Goal: Task Accomplishment & Management: Manage account settings

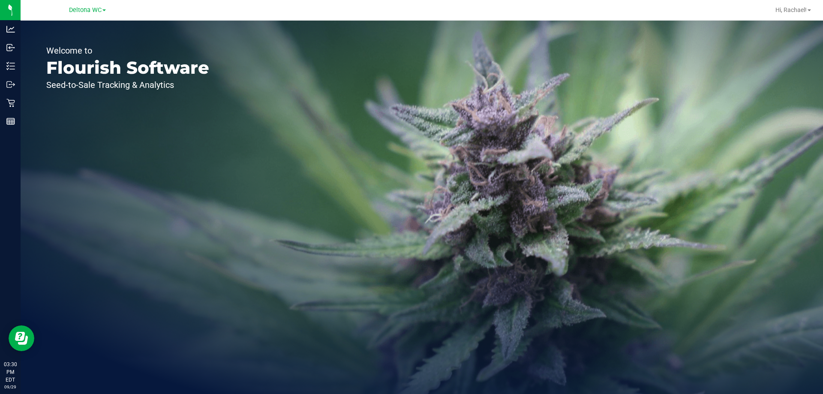
drag, startPoint x: 132, startPoint y: 49, endPoint x: 133, endPoint y: 85, distance: 35.6
click at [122, 69] on div "Welcome to Flourish Software Seed-to-Sale Tracking & Analytics" at bounding box center [128, 207] width 214 height 373
click at [82, 14] on span "Deltona WC" at bounding box center [85, 10] width 33 height 8
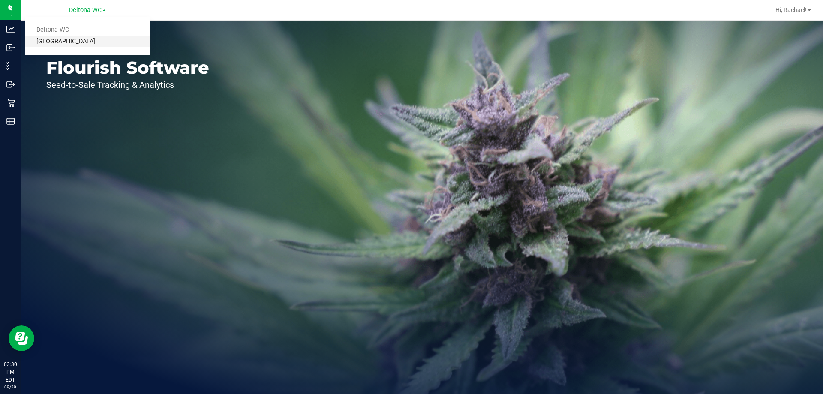
click at [75, 42] on link "[GEOGRAPHIC_DATA]" at bounding box center [87, 42] width 125 height 12
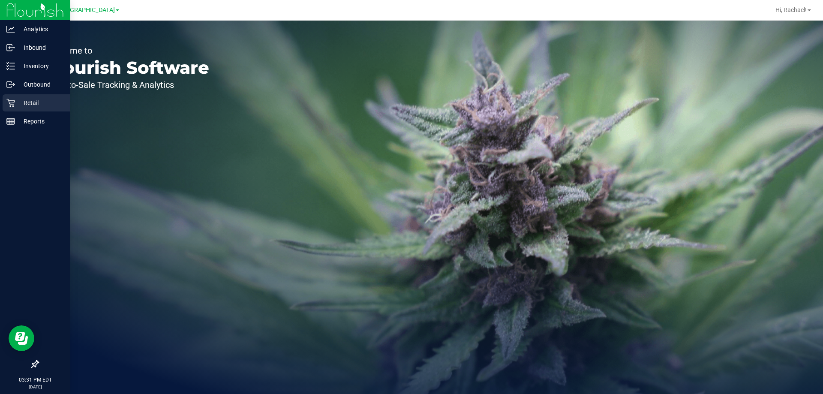
click at [36, 103] on p "Retail" at bounding box center [40, 103] width 51 height 10
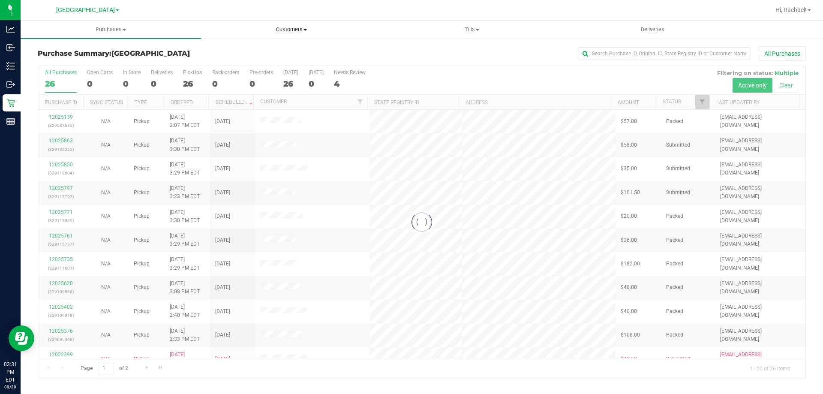
click at [294, 28] on span "Customers" at bounding box center [291, 30] width 180 height 8
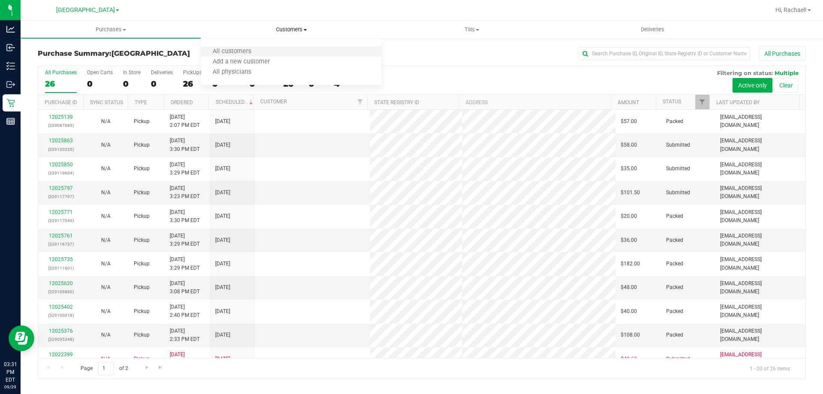
click at [268, 49] on li "All customers" at bounding box center [291, 52] width 180 height 10
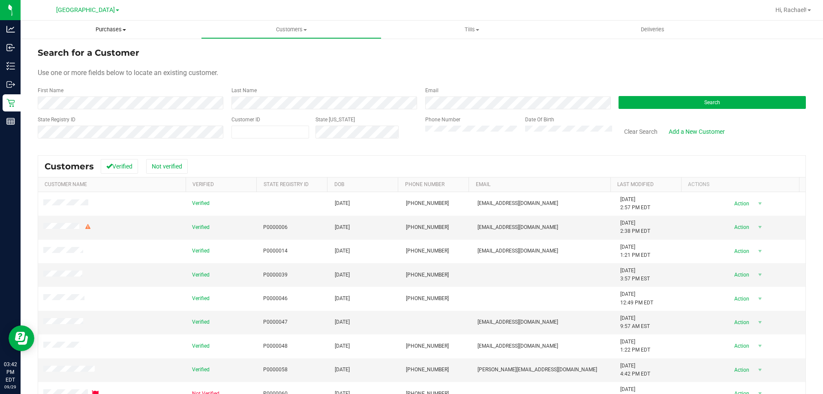
click at [114, 29] on span "Purchases" at bounding box center [111, 30] width 180 height 8
click at [51, 63] on span "Fulfillment" at bounding box center [47, 61] width 53 height 7
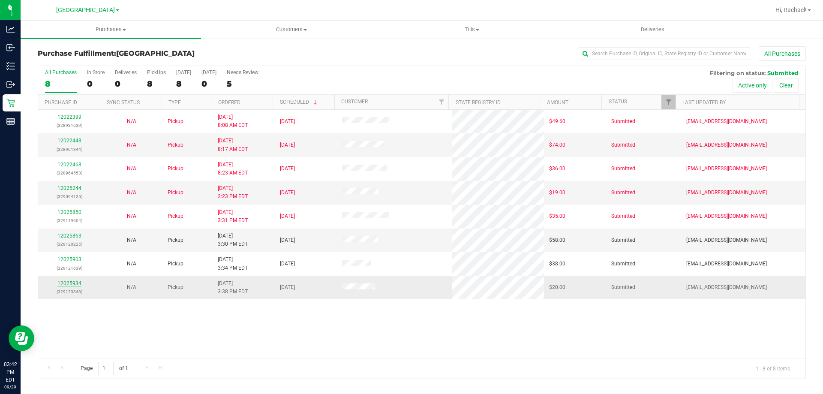
click at [63, 281] on link "12025934" at bounding box center [69, 283] width 24 height 6
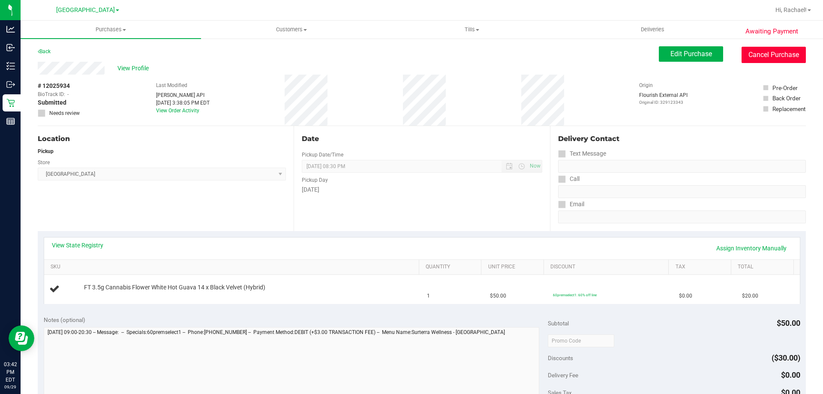
click at [743, 54] on button "Cancel Purchase" at bounding box center [774, 55] width 64 height 16
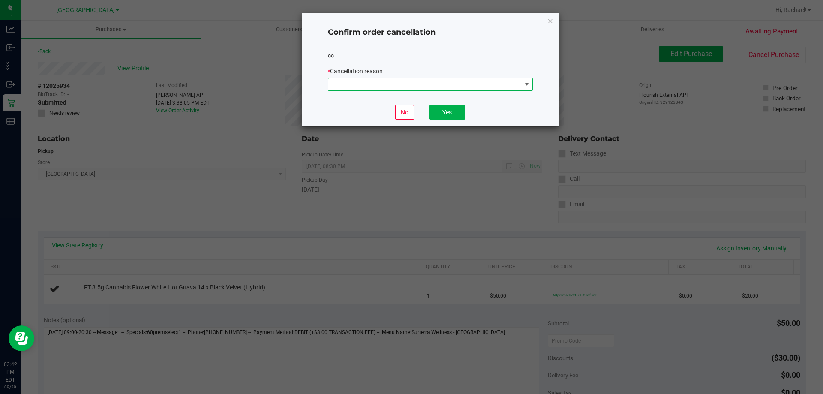
click at [382, 87] on span at bounding box center [424, 84] width 193 height 12
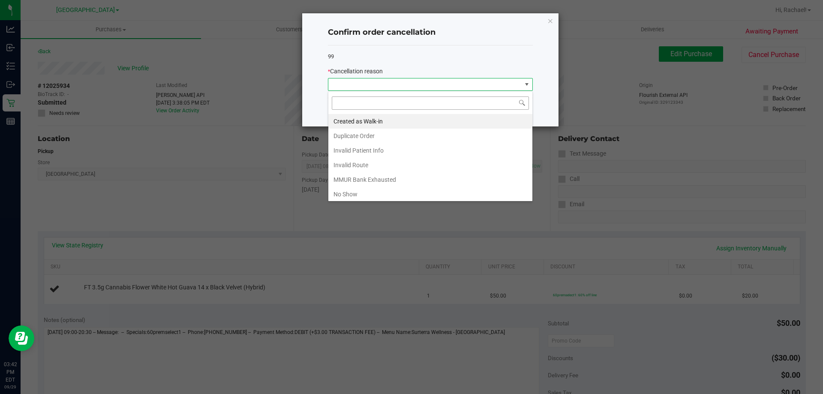
scroll to position [13, 205]
click at [371, 121] on li "Created as Walk-in" at bounding box center [430, 121] width 204 height 15
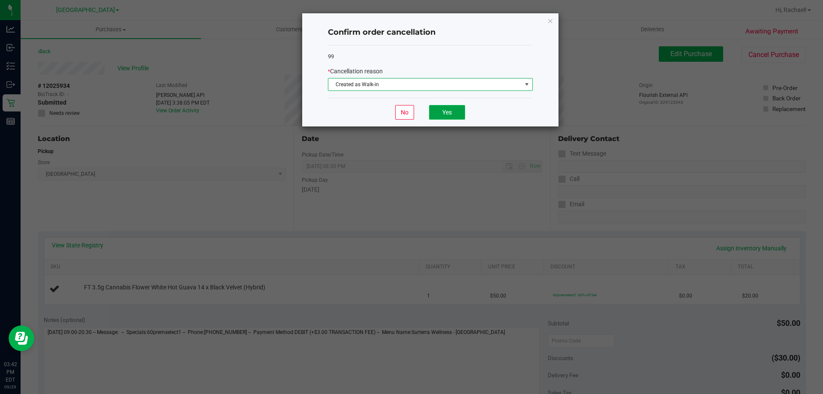
click at [435, 107] on button "Yes" at bounding box center [447, 112] width 36 height 15
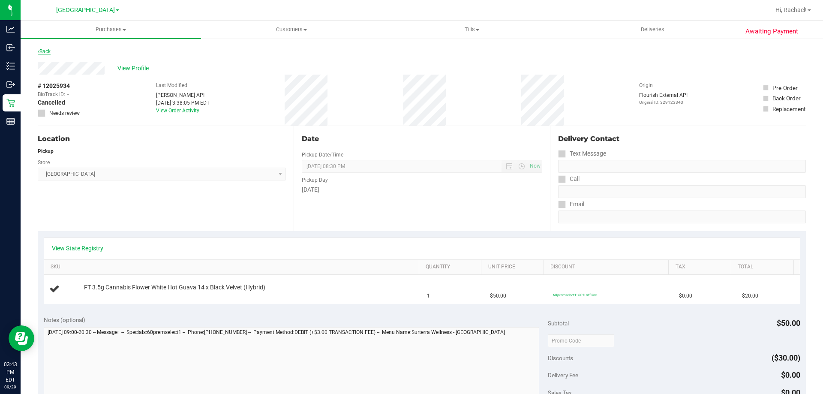
click at [51, 52] on link "Back" at bounding box center [44, 51] width 13 height 6
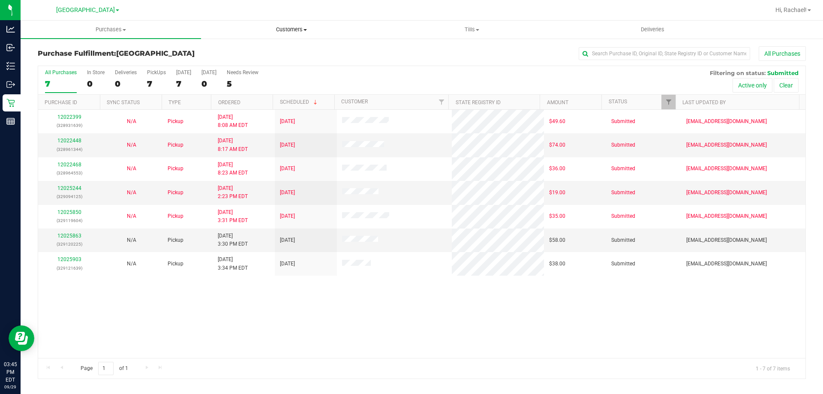
click at [294, 29] on span "Customers" at bounding box center [291, 30] width 180 height 8
click at [252, 51] on span "All customers" at bounding box center [232, 51] width 62 height 7
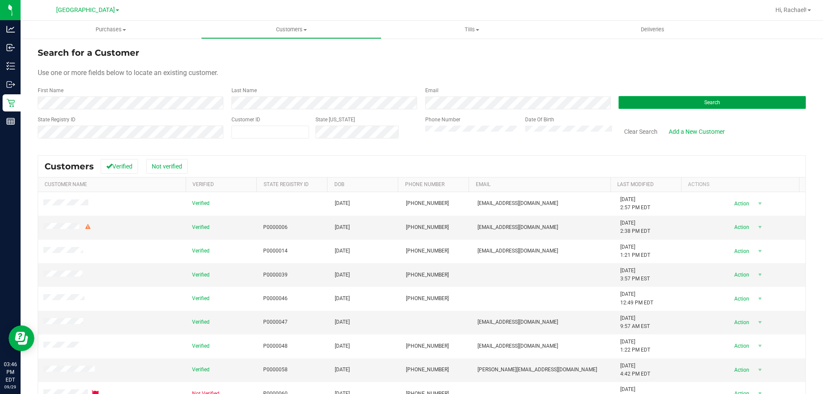
click at [686, 101] on button "Search" at bounding box center [712, 102] width 187 height 13
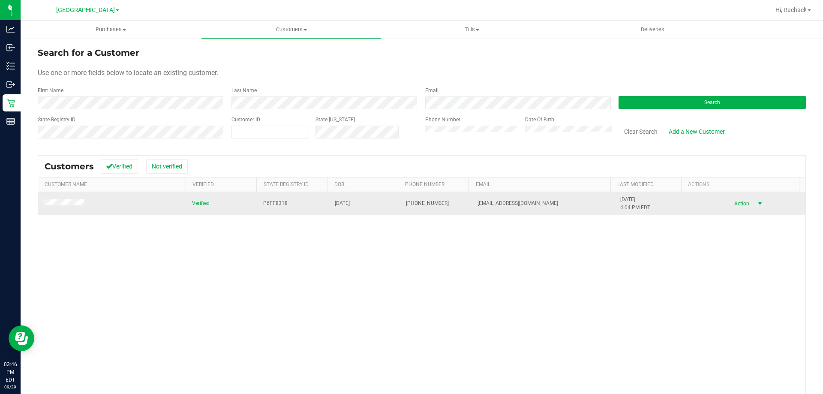
click at [757, 203] on span "select" at bounding box center [760, 203] width 7 height 7
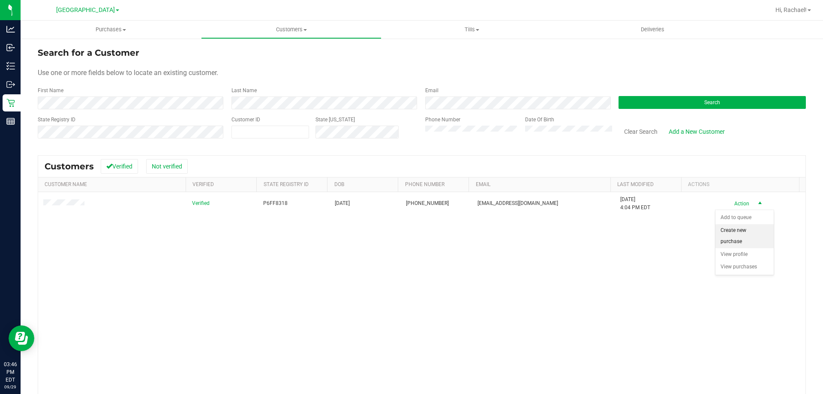
click at [736, 232] on li "Create new purchase" at bounding box center [745, 236] width 58 height 24
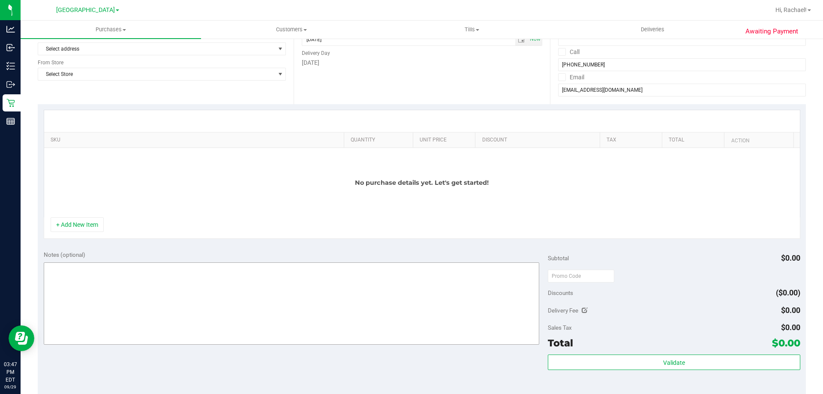
scroll to position [171, 0]
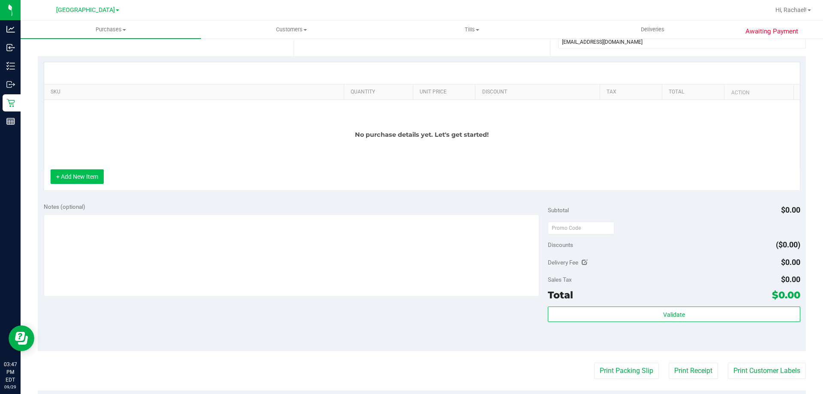
click at [88, 177] on button "+ Add New Item" at bounding box center [77, 176] width 53 height 15
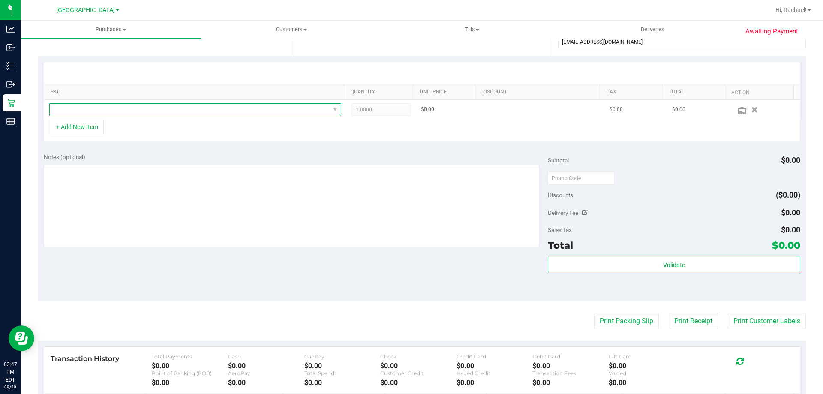
click at [86, 111] on span "NO DATA FOUND" at bounding box center [190, 110] width 280 height 12
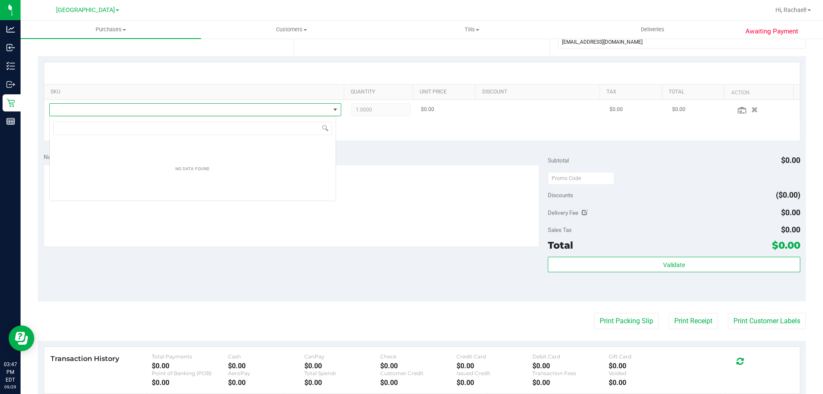
scroll to position [13, 287]
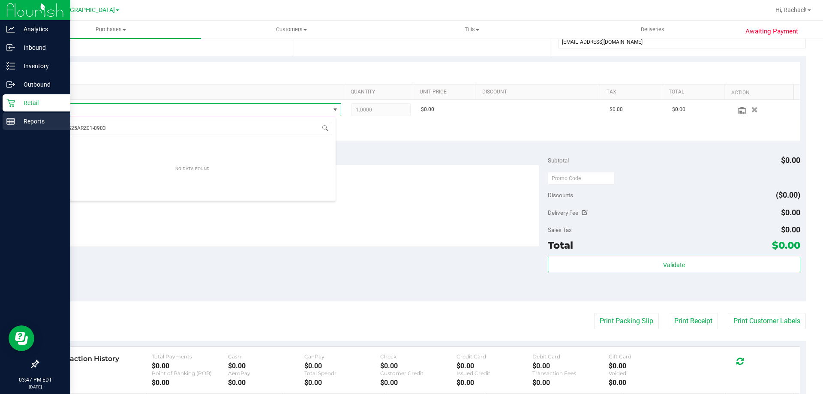
drag, startPoint x: 123, startPoint y: 128, endPoint x: 5, endPoint y: 125, distance: 117.9
click at [5, 125] on body "Analytics Inbound Inventory Outbound Retail Reports 03:47 PM EDT 09/29/2025 09/…" at bounding box center [411, 197] width 823 height 394
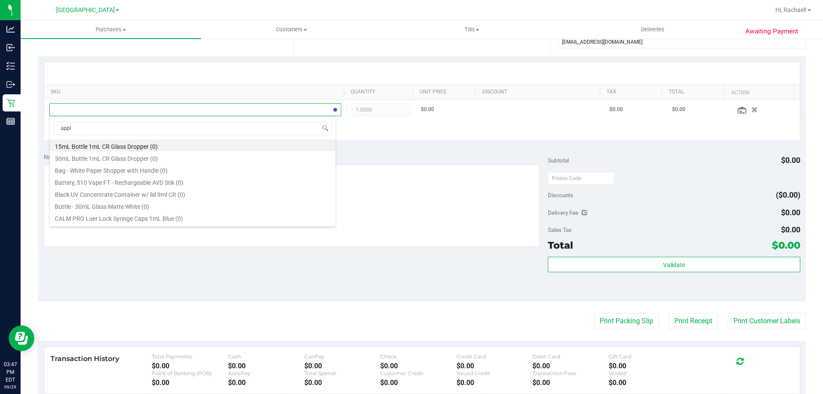
type input "apple"
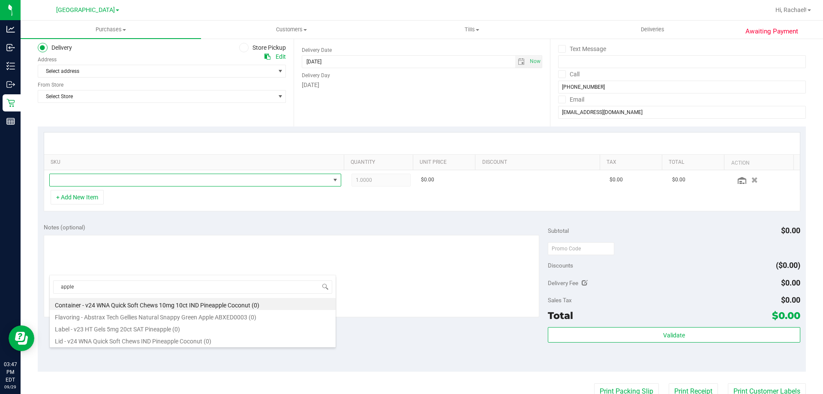
scroll to position [0, 0]
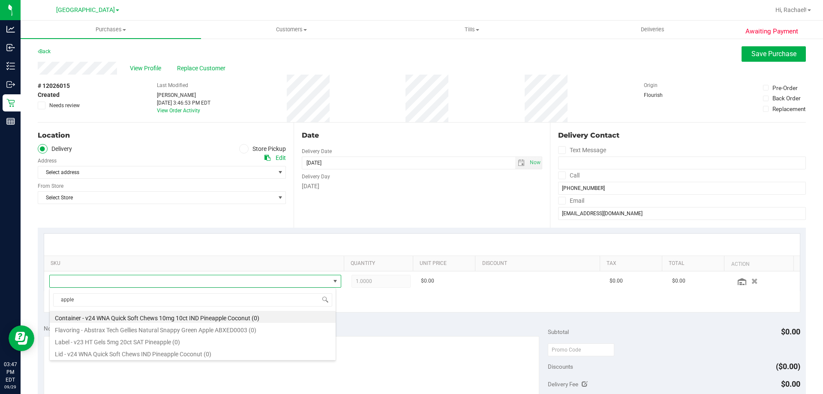
click at [245, 149] on span at bounding box center [244, 149] width 10 height 10
click at [0, 0] on input "Store Pickup" at bounding box center [0, 0] width 0 height 0
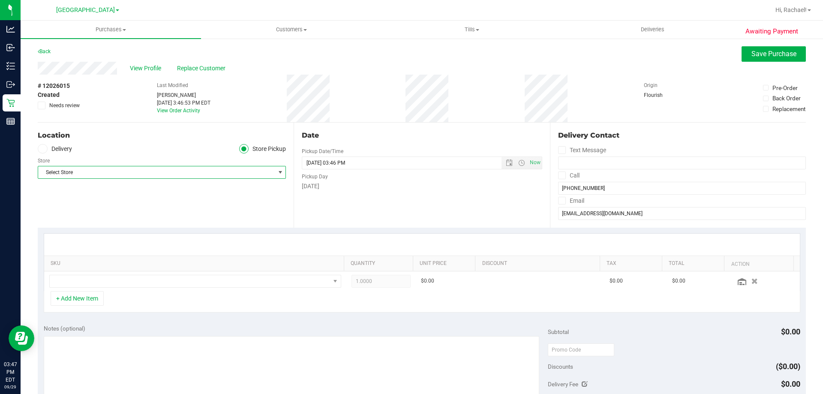
click at [83, 174] on span "Select Store" at bounding box center [156, 172] width 237 height 12
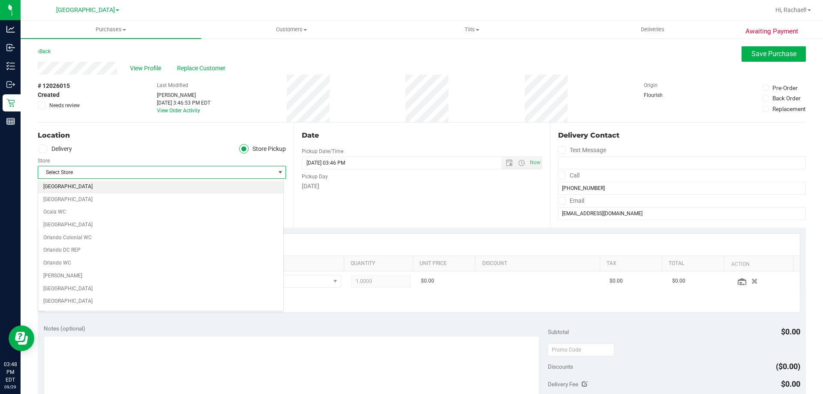
scroll to position [386, 0]
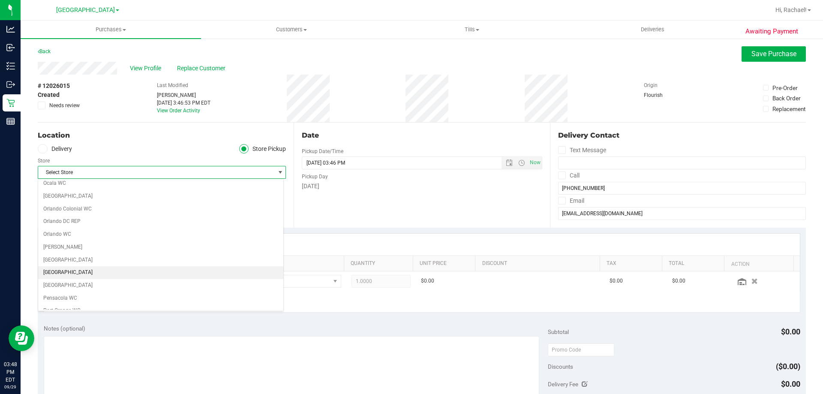
click at [75, 271] on li "[GEOGRAPHIC_DATA]" at bounding box center [160, 272] width 245 height 13
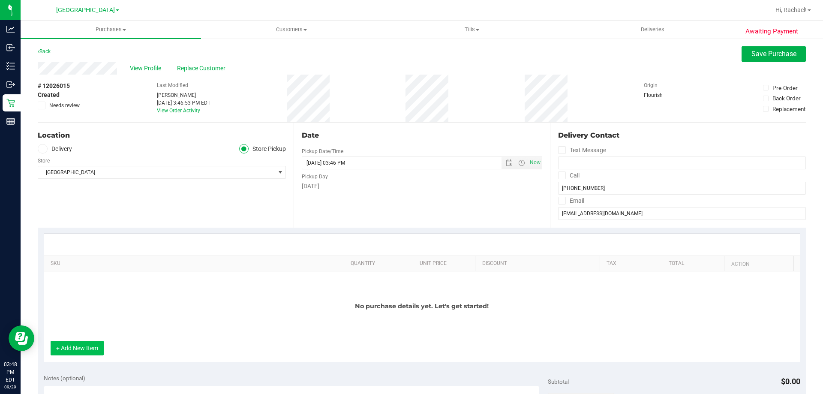
click at [91, 344] on button "+ Add New Item" at bounding box center [77, 348] width 53 height 15
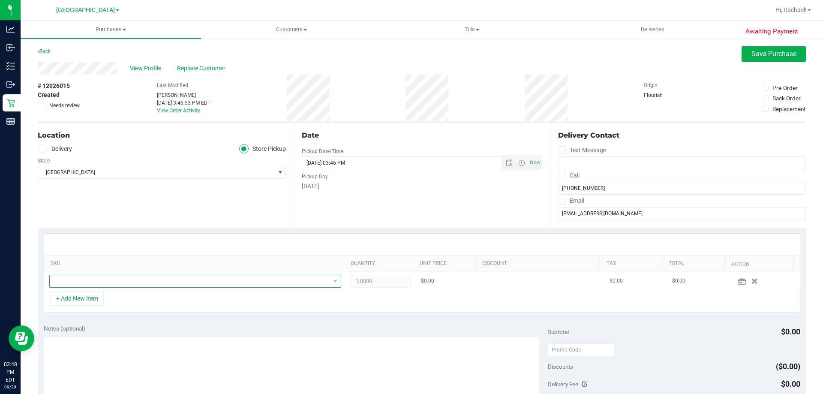
click at [123, 280] on span "NO DATA FOUND" at bounding box center [190, 281] width 280 height 12
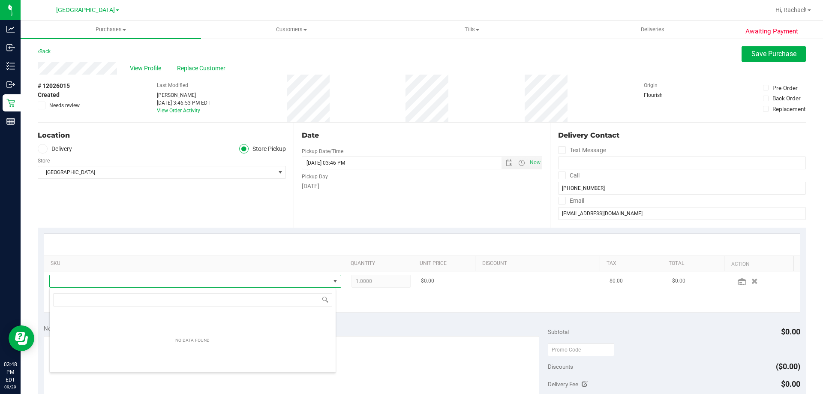
scroll to position [13, 284]
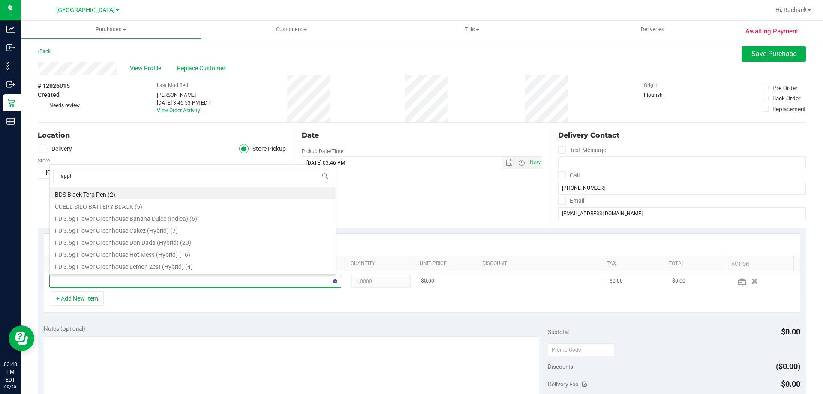
type input "apple"
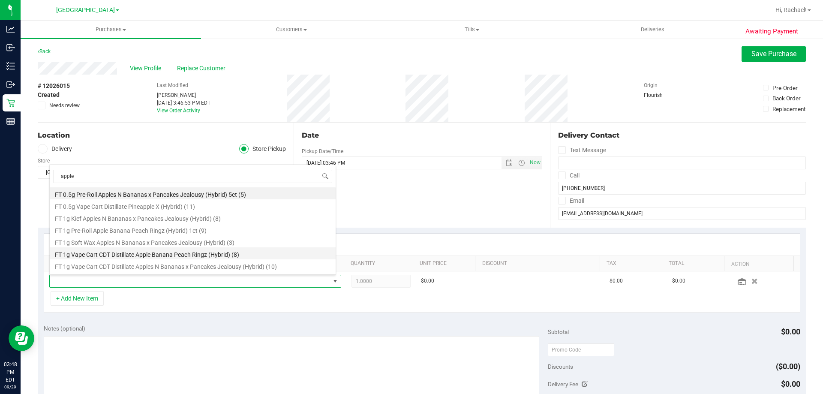
click at [171, 255] on li "FT 1g Vape Cart CDT Distillate Apple Banana Peach Ringz (Hybrid) (8)" at bounding box center [193, 253] width 286 height 12
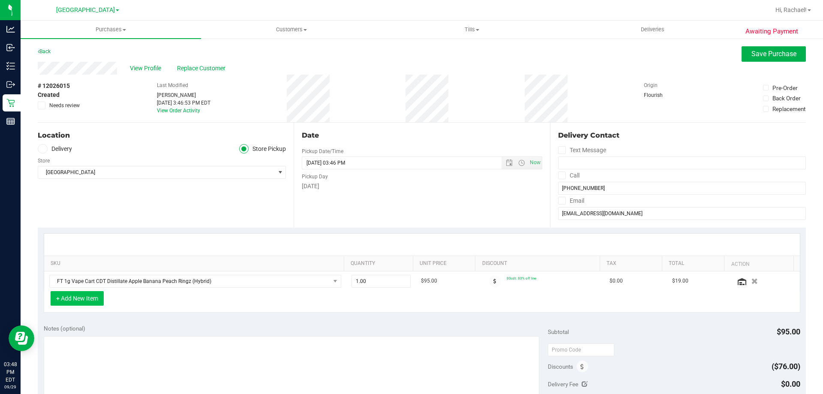
click at [70, 299] on button "+ Add New Item" at bounding box center [77, 298] width 53 height 15
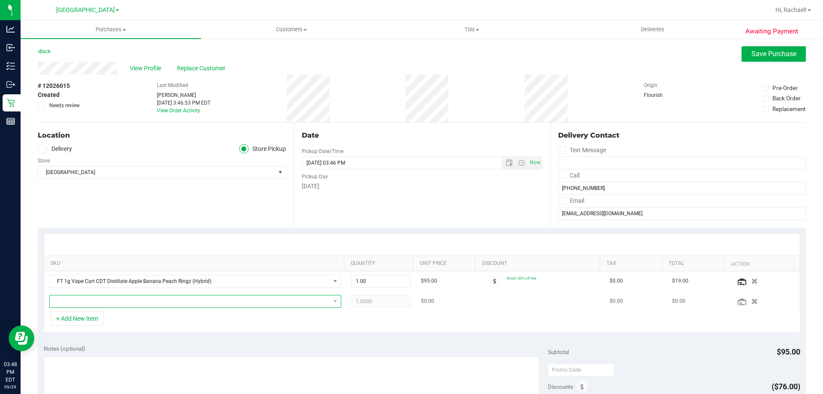
click at [89, 299] on span "NO DATA FOUND" at bounding box center [190, 301] width 280 height 12
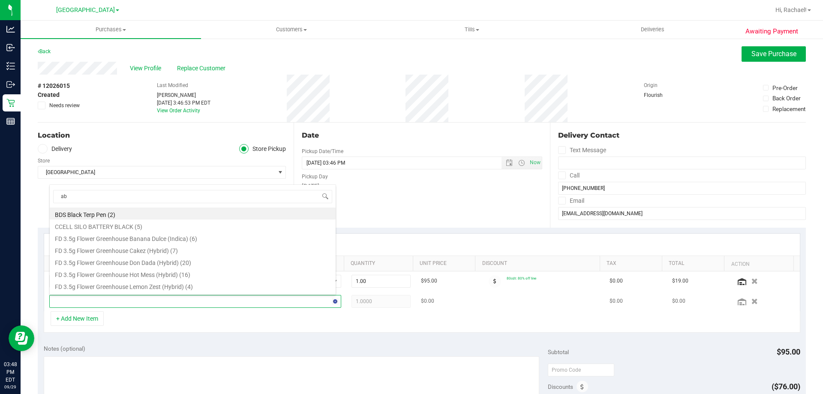
type input "abp"
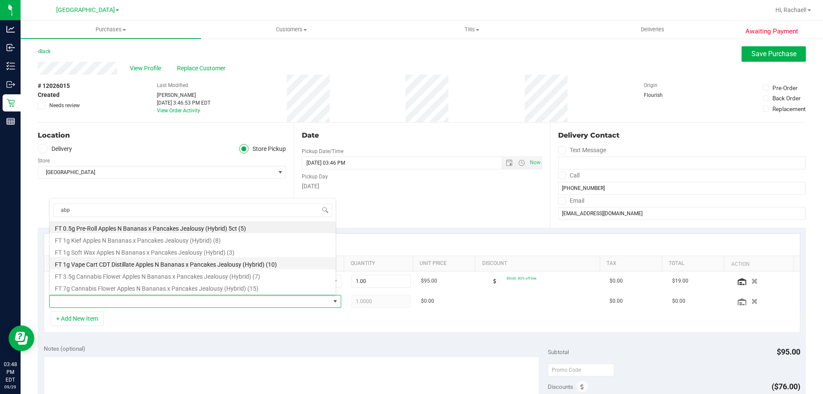
click at [244, 263] on li "FT 1g Vape Cart CDT Distillate Apples N Bananas x Pancakes Jealousy (Hybrid) (1…" at bounding box center [193, 263] width 286 height 12
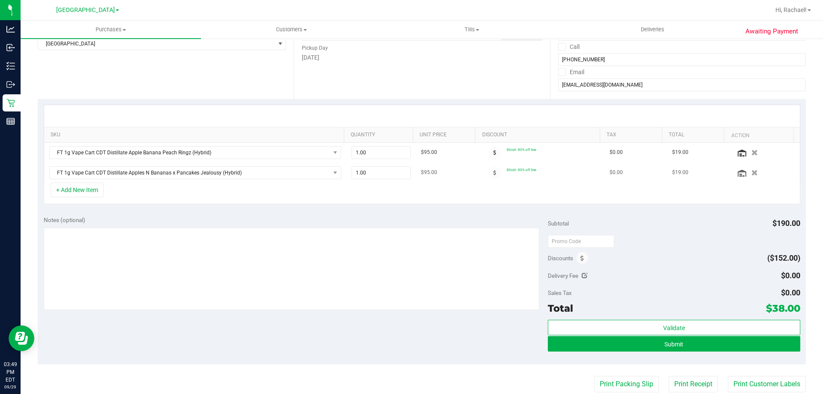
scroll to position [0, 0]
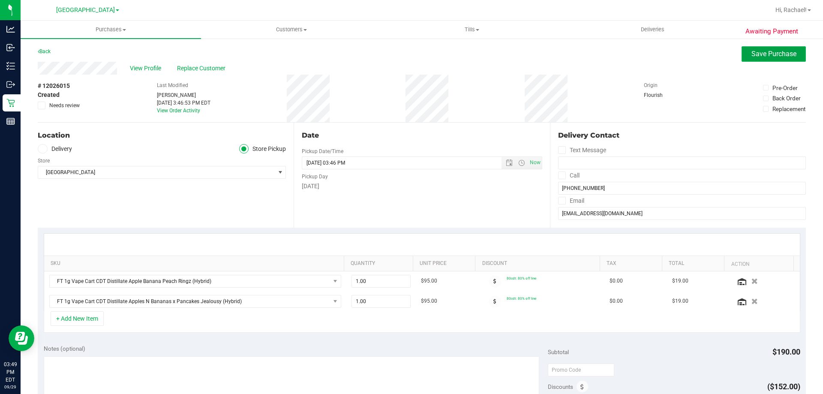
click at [754, 51] on span "Save Purchase" at bounding box center [774, 54] width 45 height 8
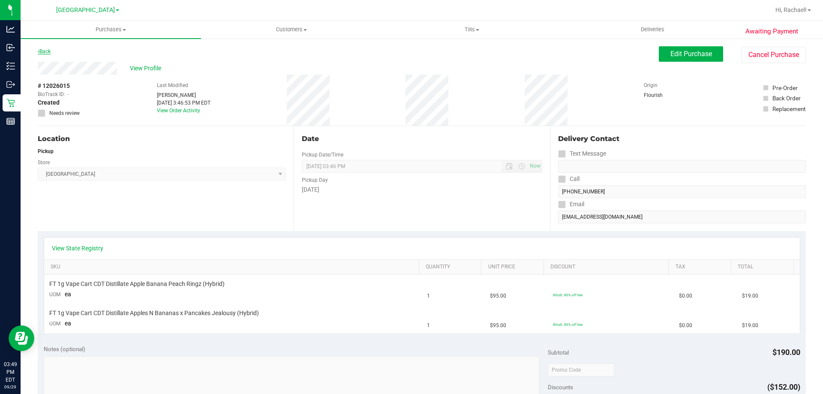
click at [49, 51] on link "Back" at bounding box center [44, 51] width 13 height 6
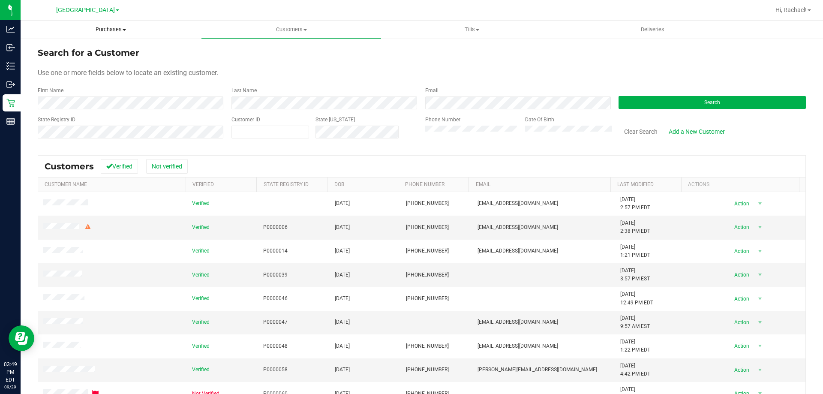
click at [115, 27] on span "Purchases" at bounding box center [111, 30] width 180 height 8
click at [59, 61] on span "Fulfillment" at bounding box center [47, 61] width 53 height 7
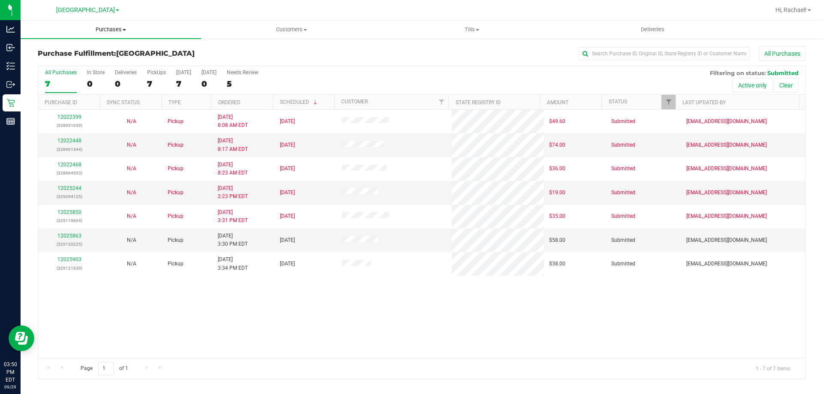
click at [108, 33] on uib-tab-heading "Purchases Summary of purchases Fulfillment All purchases" at bounding box center [111, 30] width 180 height 18
click at [79, 63] on li "Fulfillment" at bounding box center [111, 62] width 180 height 10
click at [286, 30] on span "Customers" at bounding box center [291, 30] width 180 height 8
click at [242, 49] on span "All customers" at bounding box center [232, 51] width 62 height 7
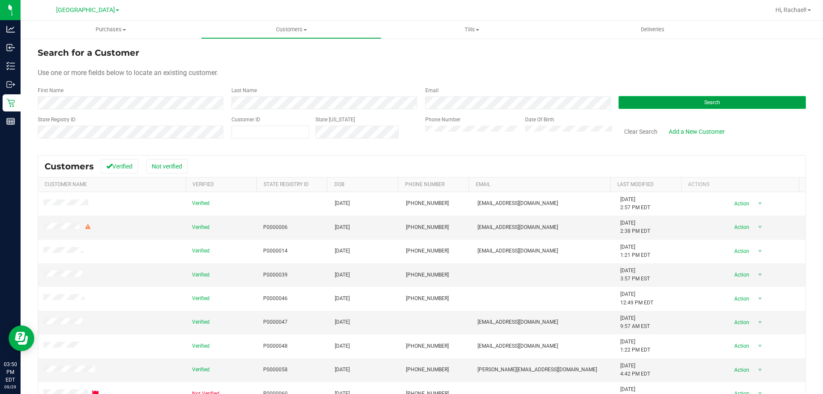
click at [692, 102] on button "Search" at bounding box center [712, 102] width 187 height 13
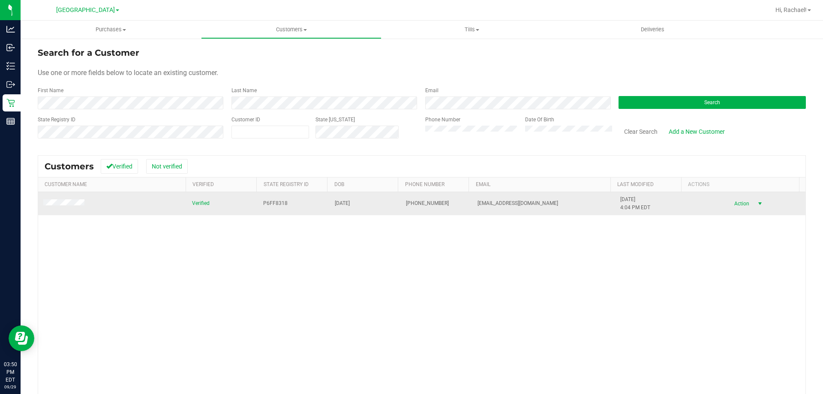
click at [757, 201] on span "select" at bounding box center [760, 203] width 7 height 7
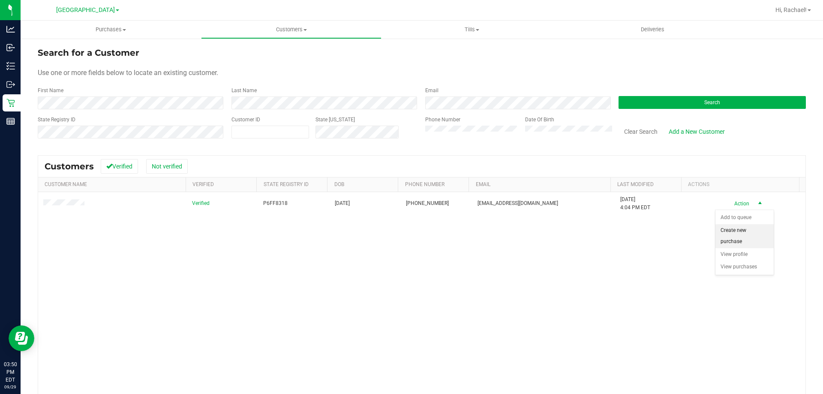
click at [724, 235] on li "Create new purchase" at bounding box center [745, 236] width 58 height 24
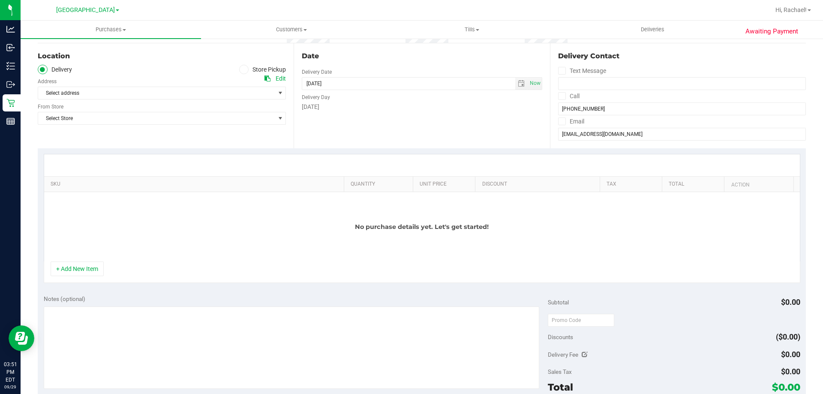
scroll to position [86, 0]
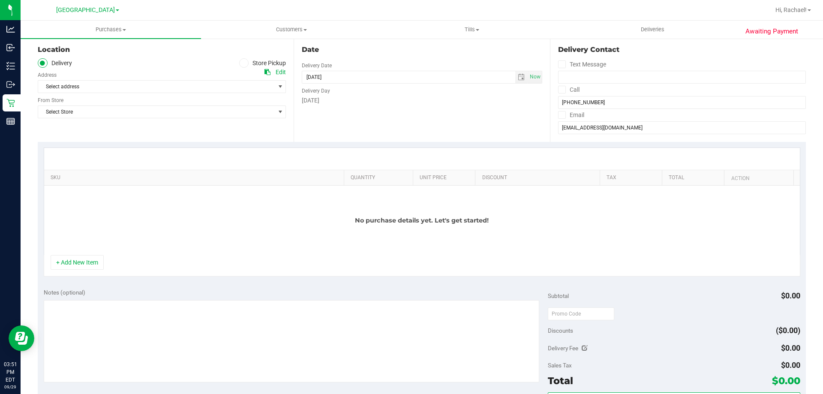
click at [242, 63] on icon at bounding box center [243, 63] width 5 height 0
click at [0, 0] on input "Store Pickup" at bounding box center [0, 0] width 0 height 0
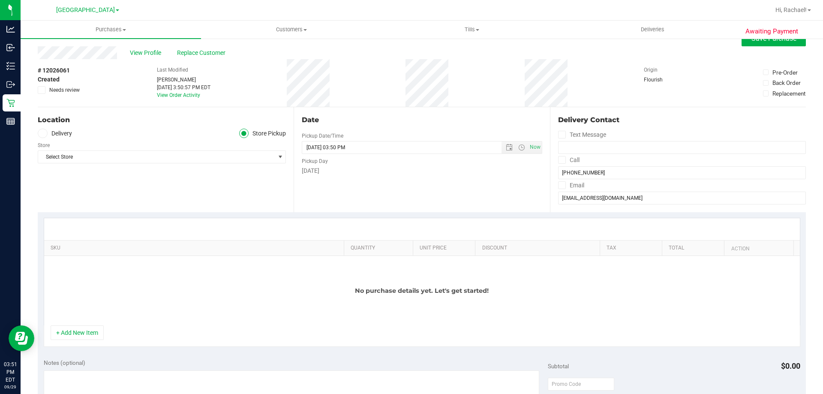
scroll to position [0, 0]
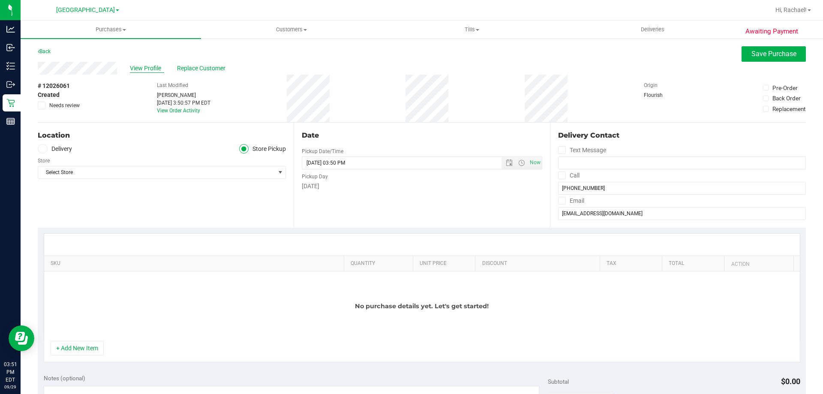
click at [148, 64] on span "View Profile" at bounding box center [147, 68] width 34 height 9
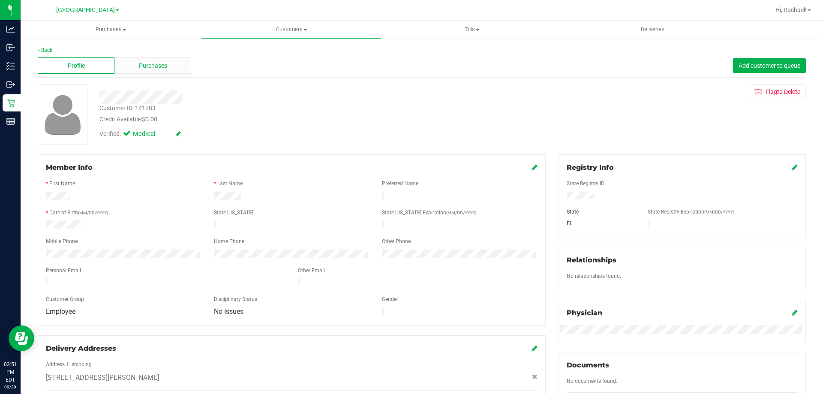
click at [163, 65] on span "Purchases" at bounding box center [153, 65] width 28 height 9
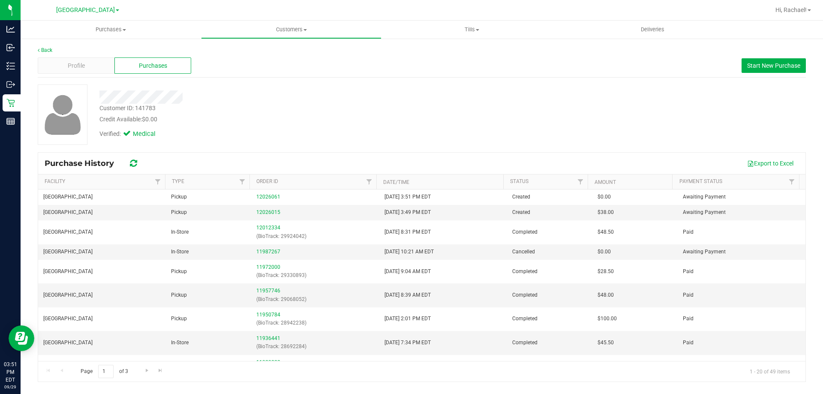
click at [212, 96] on div at bounding box center [288, 96] width 391 height 13
click at [104, 29] on span "Purchases" at bounding box center [111, 30] width 180 height 8
click at [102, 66] on li "Fulfillment" at bounding box center [111, 62] width 180 height 10
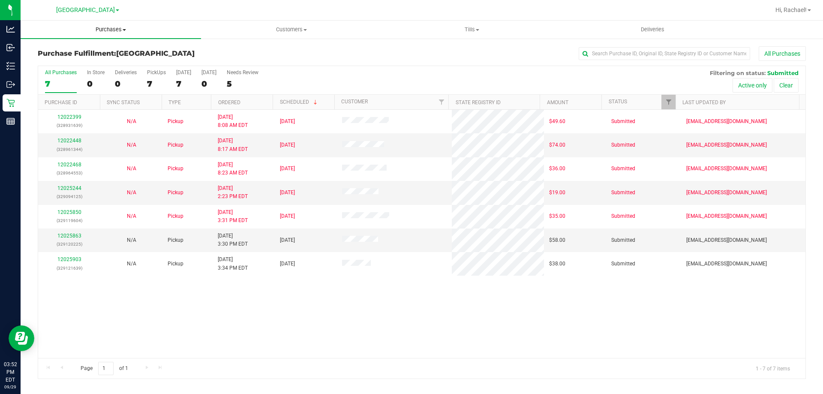
click at [119, 29] on span "Purchases" at bounding box center [111, 30] width 180 height 8
click at [110, 50] on li "Summary of purchases" at bounding box center [111, 52] width 180 height 10
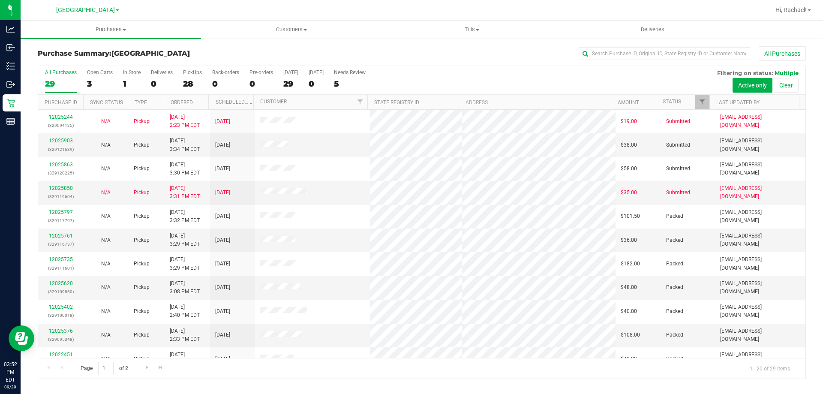
click at [208, 103] on div at bounding box center [209, 102] width 4 height 15
click at [198, 99] on th "Ordered" at bounding box center [186, 102] width 45 height 15
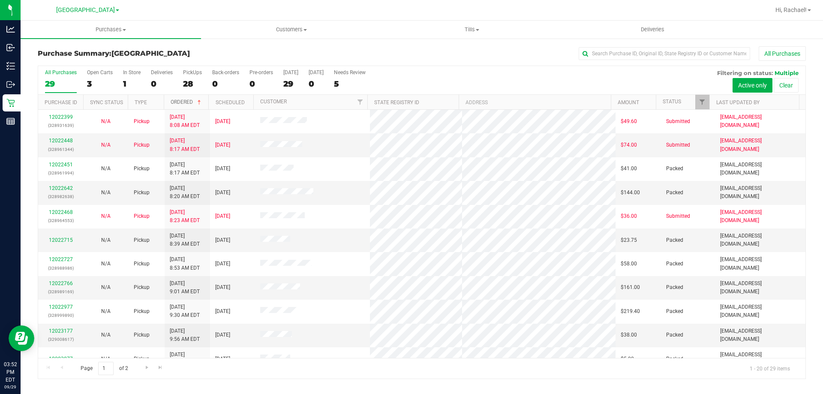
click at [200, 102] on span at bounding box center [199, 102] width 7 height 7
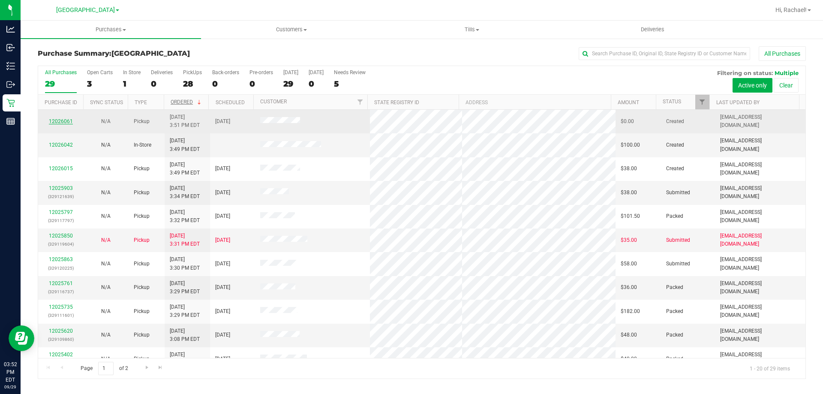
click at [64, 121] on link "12026061" at bounding box center [61, 121] width 24 height 6
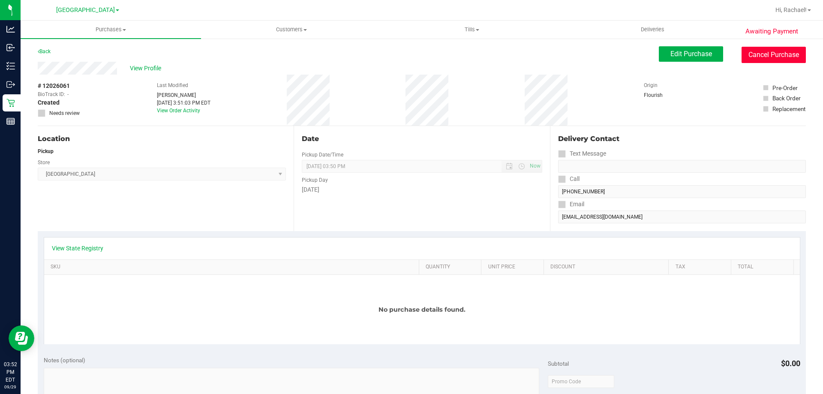
click at [756, 55] on button "Cancel Purchase" at bounding box center [774, 55] width 64 height 16
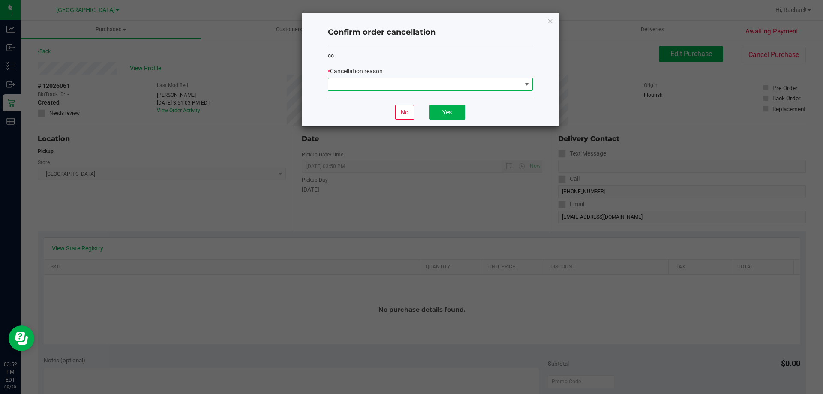
click at [447, 79] on span at bounding box center [424, 84] width 193 height 12
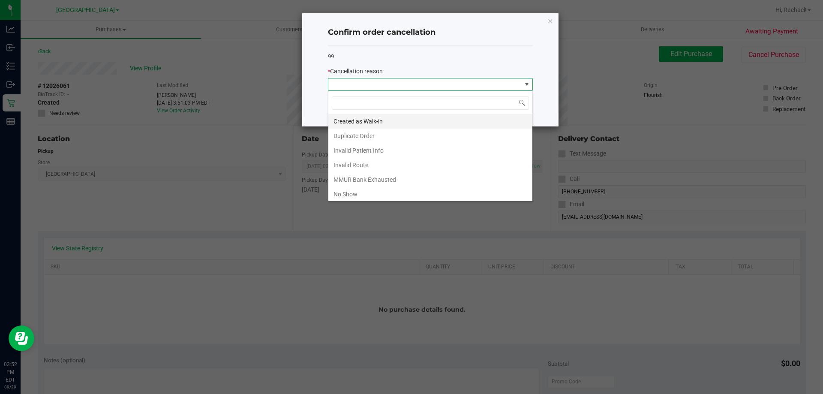
scroll to position [13, 205]
click at [414, 130] on li "Duplicate Order" at bounding box center [430, 136] width 204 height 15
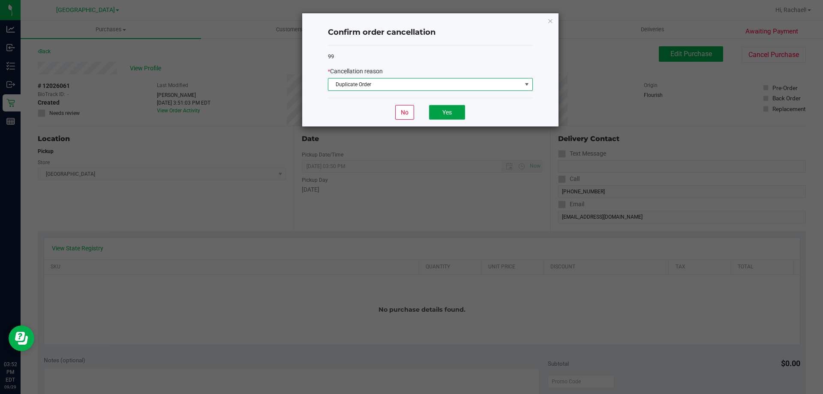
click at [443, 110] on button "Yes" at bounding box center [447, 112] width 36 height 15
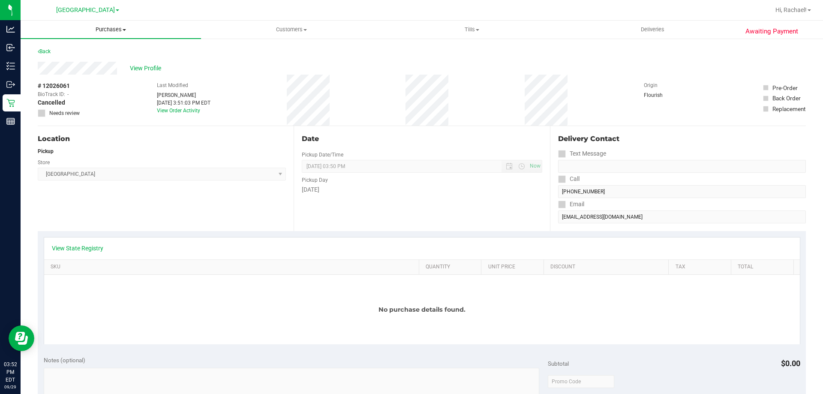
click at [119, 33] on uib-tab-heading "Purchases Summary of purchases Fulfillment All purchases" at bounding box center [111, 30] width 180 height 18
click at [110, 50] on li "Summary of purchases" at bounding box center [111, 52] width 180 height 10
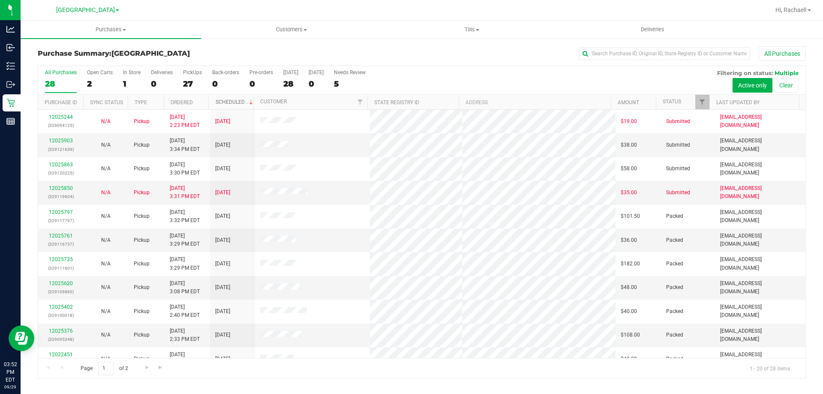
click at [248, 105] on span at bounding box center [251, 102] width 7 height 7
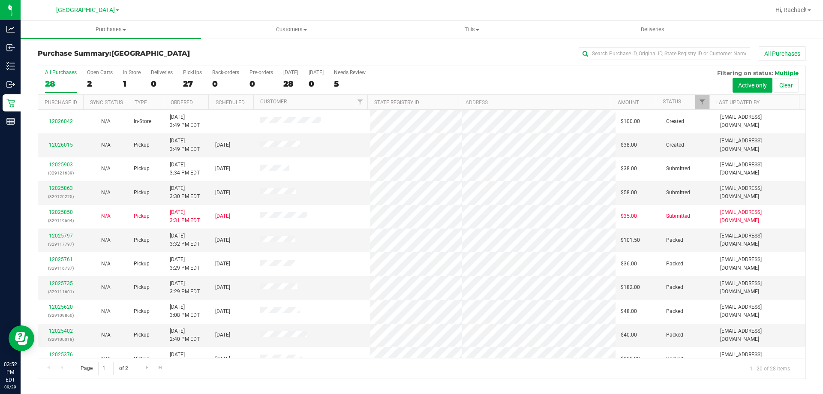
click at [197, 102] on th "Ordered" at bounding box center [186, 102] width 45 height 15
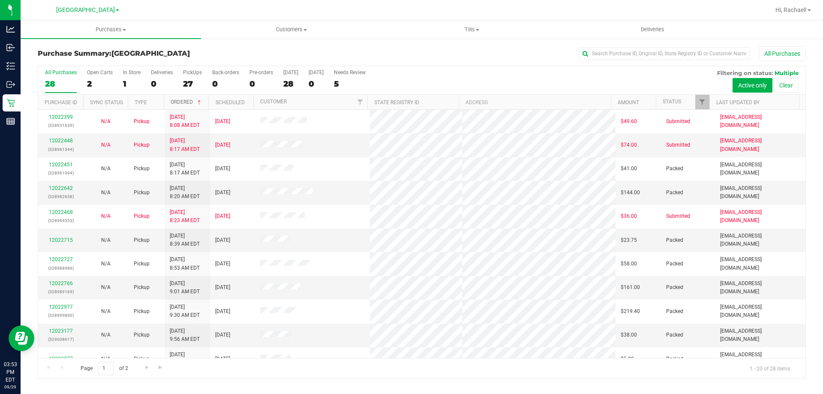
click at [197, 102] on span at bounding box center [199, 102] width 7 height 7
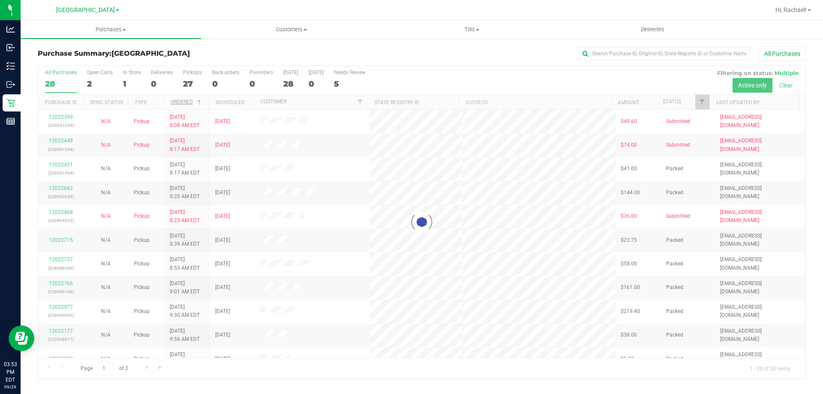
click at [197, 102] on div at bounding box center [421, 222] width 767 height 313
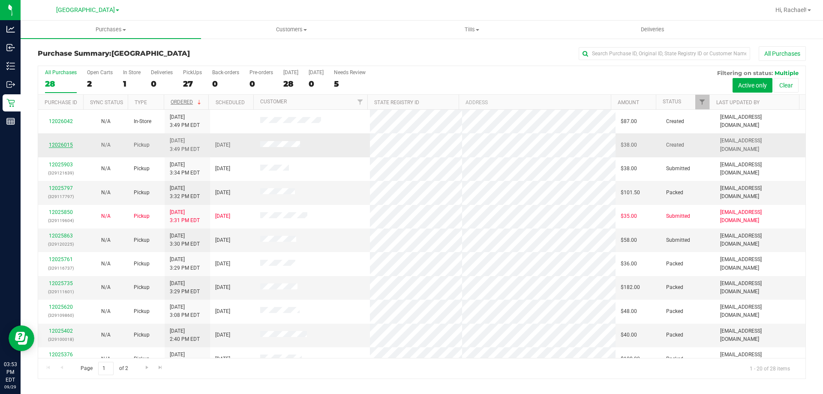
click at [59, 146] on link "12026015" at bounding box center [61, 145] width 24 height 6
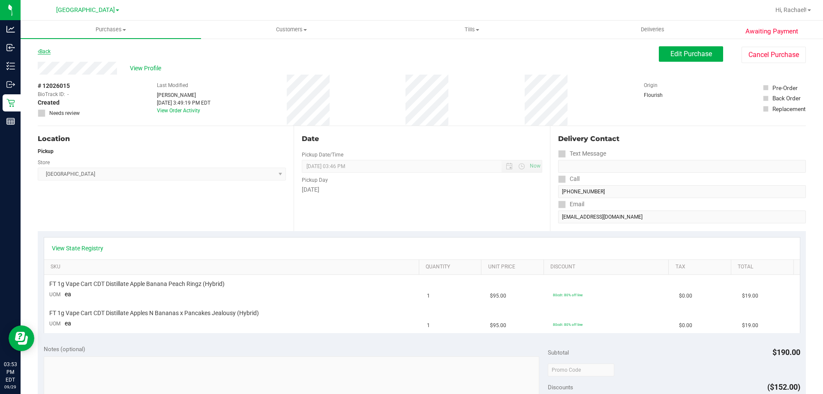
click at [45, 51] on link "Back" at bounding box center [44, 51] width 13 height 6
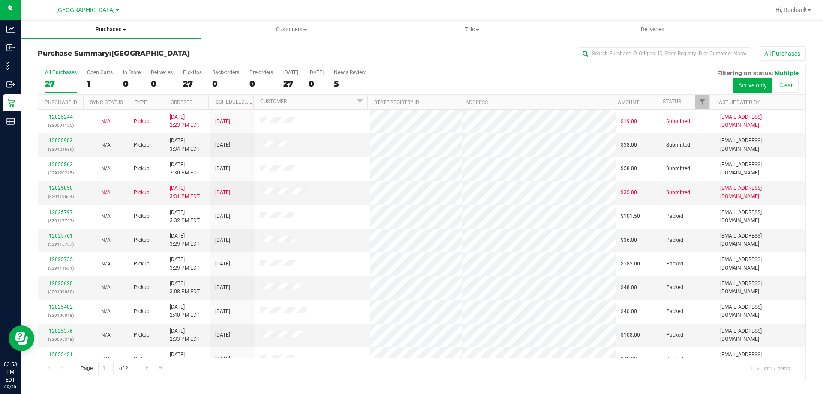
click at [110, 33] on span "Purchases" at bounding box center [111, 30] width 180 height 8
click at [84, 65] on li "Fulfillment" at bounding box center [111, 62] width 180 height 10
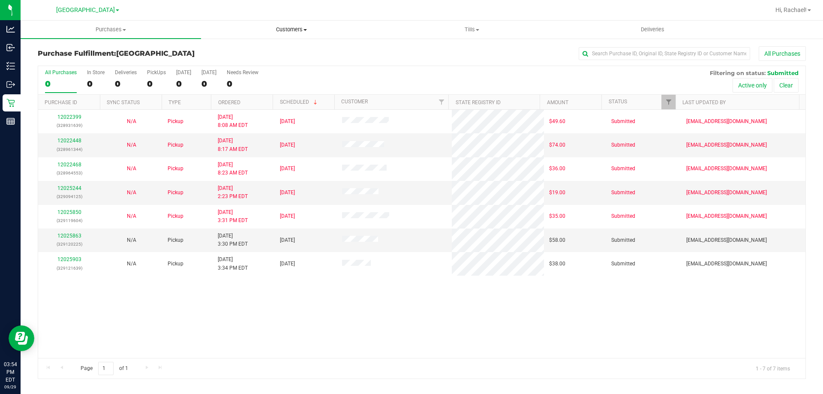
click at [286, 31] on span "Customers" at bounding box center [291, 30] width 180 height 8
click at [109, 28] on span "Purchases" at bounding box center [111, 30] width 180 height 8
click at [73, 52] on span "Summary of purchases" at bounding box center [65, 51] width 88 height 7
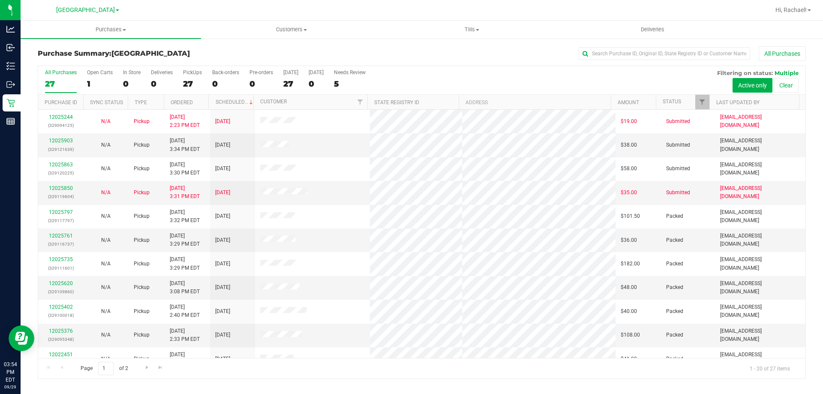
click at [195, 99] on th "Ordered" at bounding box center [186, 102] width 45 height 15
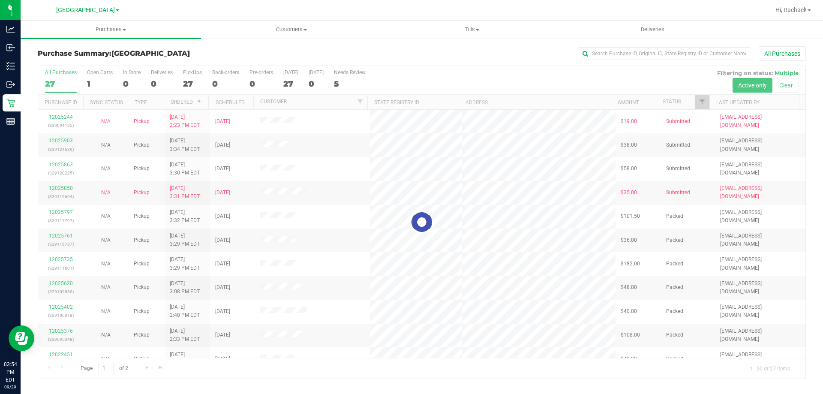
click at [201, 100] on div at bounding box center [421, 222] width 767 height 313
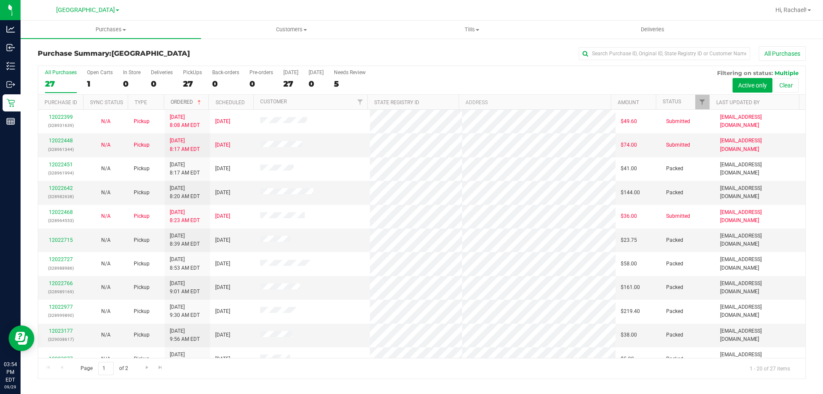
click at [201, 100] on span at bounding box center [199, 102] width 7 height 7
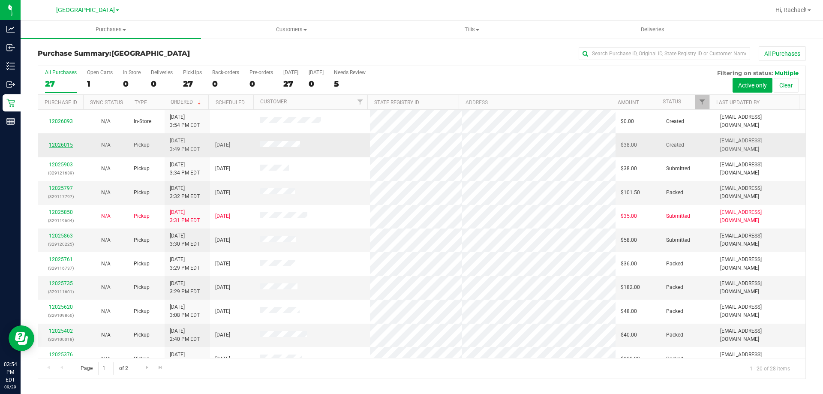
click at [62, 144] on link "12026015" at bounding box center [61, 145] width 24 height 6
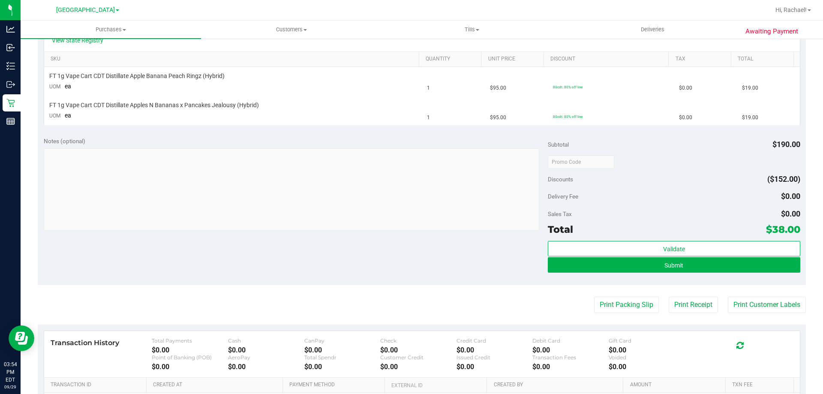
scroll to position [214, 0]
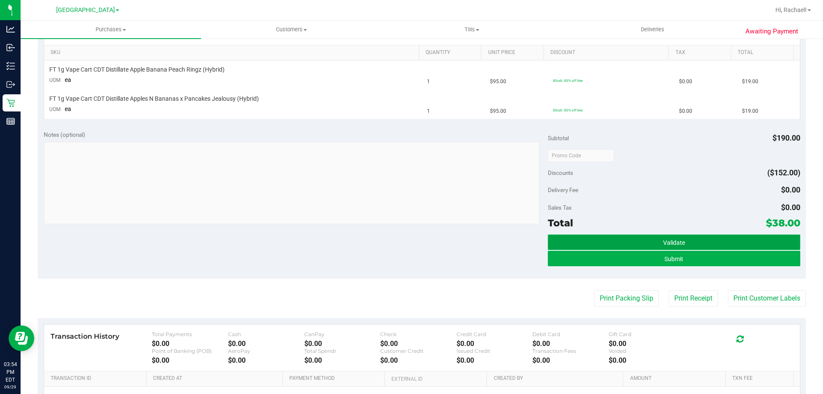
click at [620, 242] on button "Validate" at bounding box center [674, 242] width 252 height 15
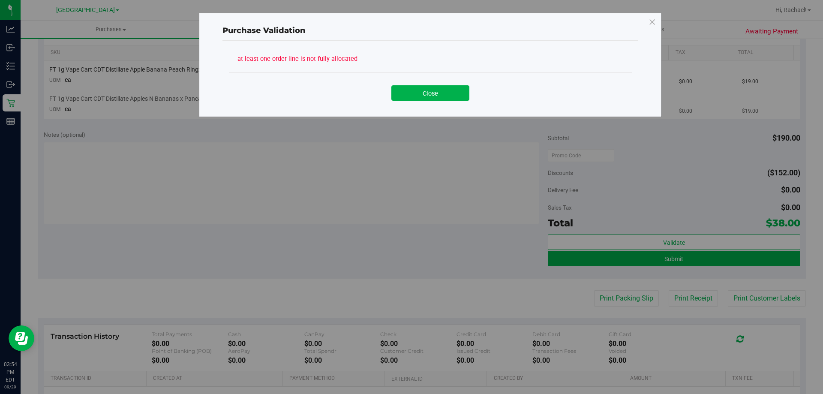
drag, startPoint x: 424, startPoint y: 90, endPoint x: 424, endPoint y: 100, distance: 9.9
click at [424, 92] on button "Close" at bounding box center [430, 92] width 78 height 15
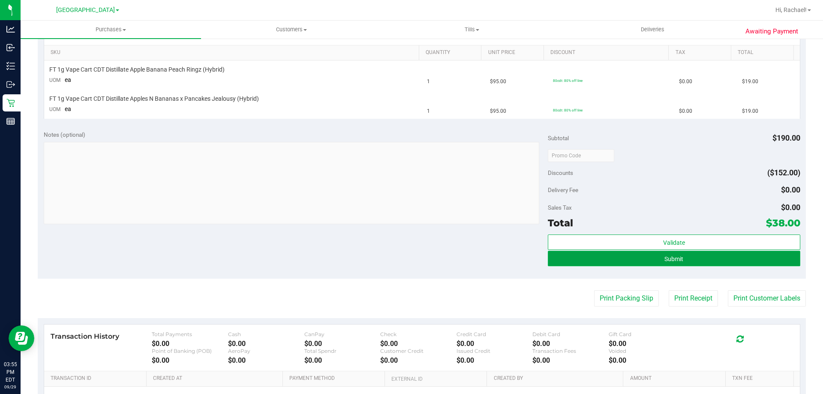
click at [665, 261] on span "Submit" at bounding box center [674, 259] width 19 height 7
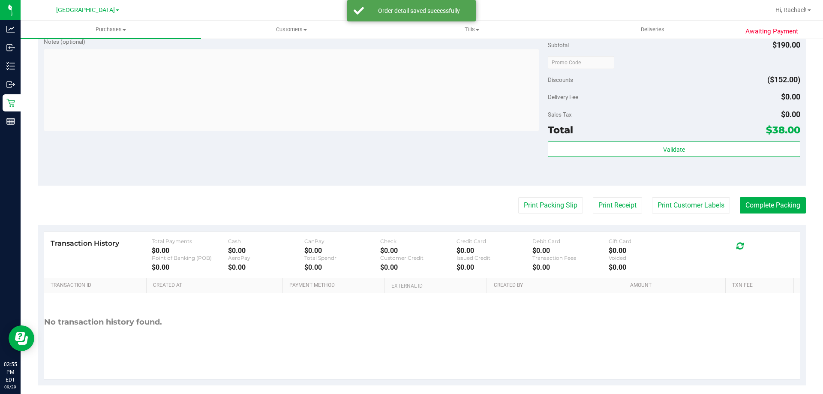
scroll to position [357, 0]
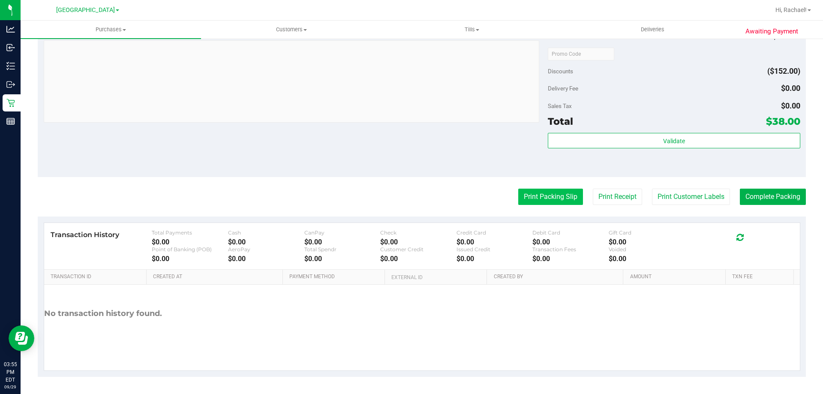
click at [533, 201] on button "Print Packing Slip" at bounding box center [550, 197] width 65 height 16
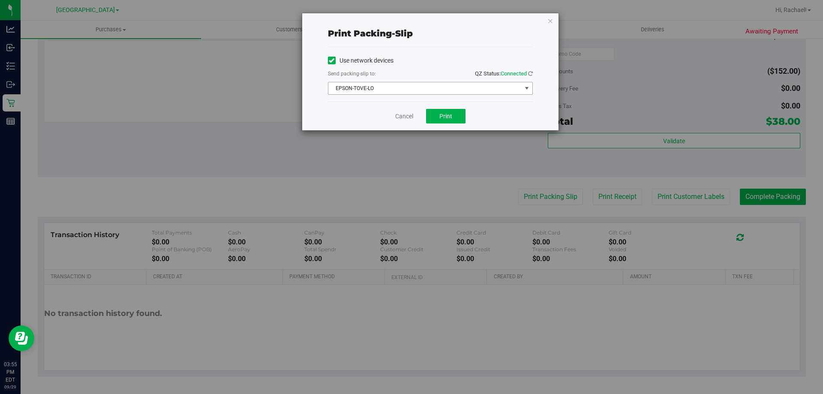
click at [446, 84] on span "EPSON-TOVE-LO" at bounding box center [424, 88] width 193 height 12
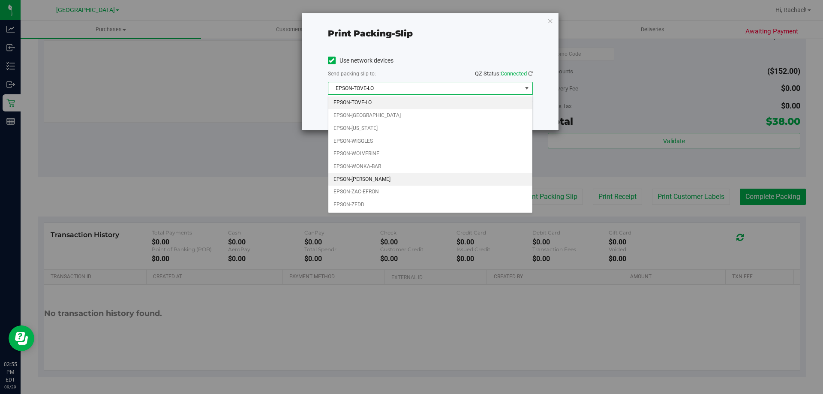
click at [374, 180] on li "EPSON-[PERSON_NAME]" at bounding box center [430, 179] width 204 height 13
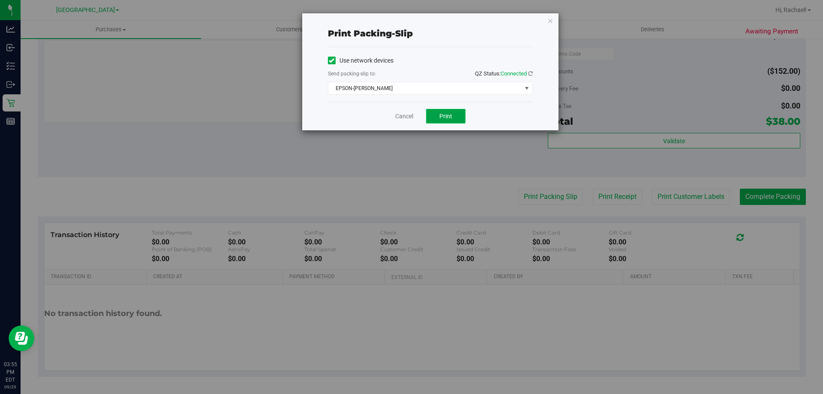
click at [449, 113] on span "Print" at bounding box center [445, 116] width 13 height 7
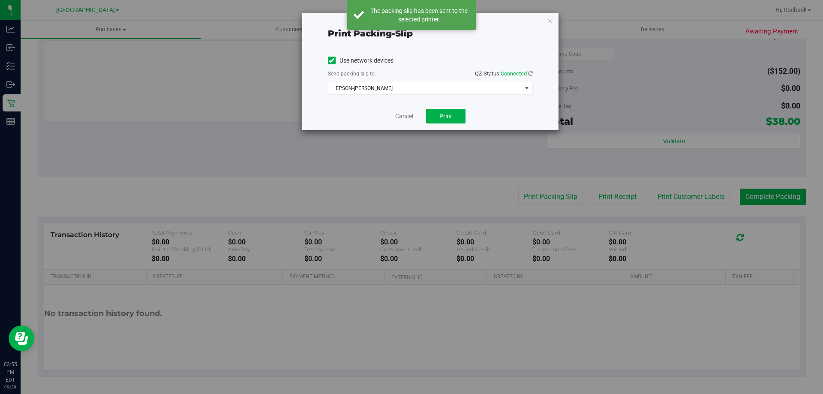
click at [394, 117] on div "Cancel Print" at bounding box center [430, 116] width 205 height 29
click at [406, 118] on link "Cancel" at bounding box center [404, 116] width 18 height 9
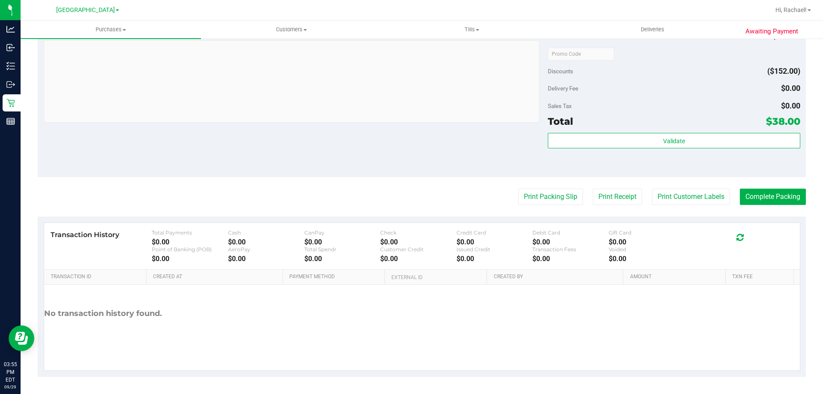
click at [757, 188] on purchase-details "Back Edit Purchase Cancel Purchase View Profile # 12026015 BioTrack ID: - Submi…" at bounding box center [422, 33] width 768 height 687
click at [757, 195] on button "Complete Packing" at bounding box center [773, 197] width 66 height 16
